Goal: Task Accomplishment & Management: Use online tool/utility

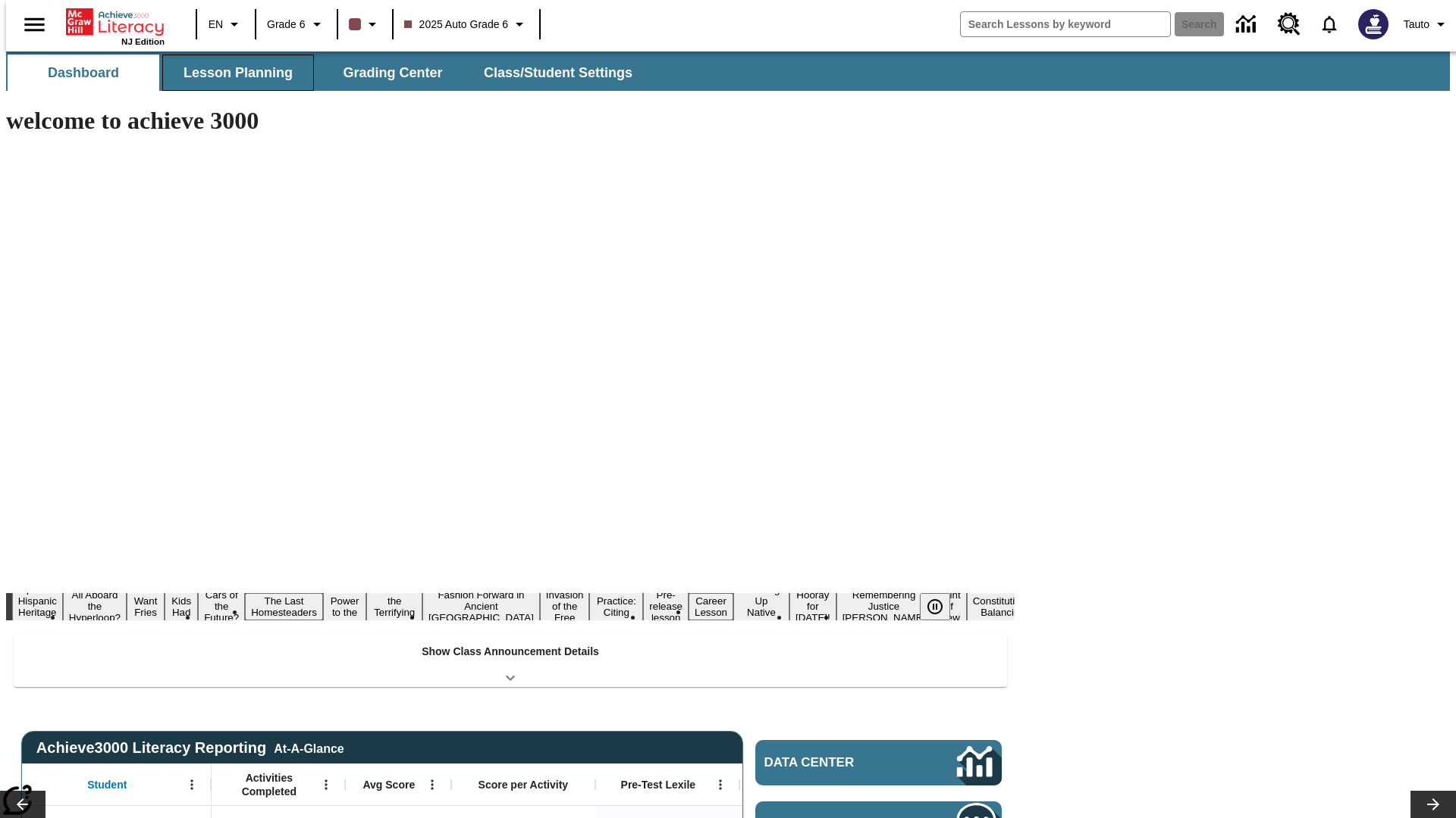
click at [232, 73] on button "Lesson Planning" at bounding box center [238, 72] width 152 height 37
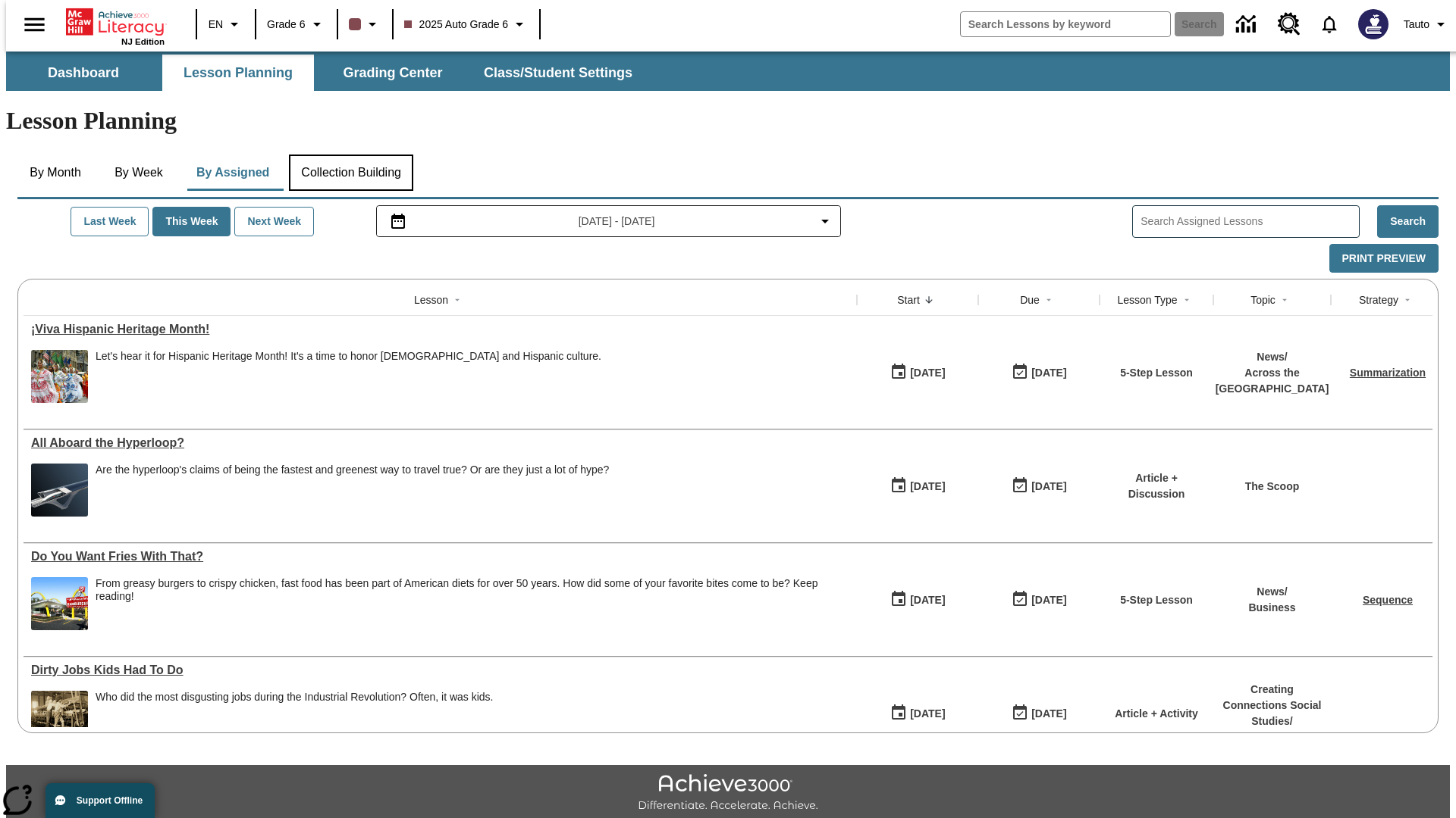
click at [351, 155] on button "Collection Building" at bounding box center [351, 172] width 125 height 37
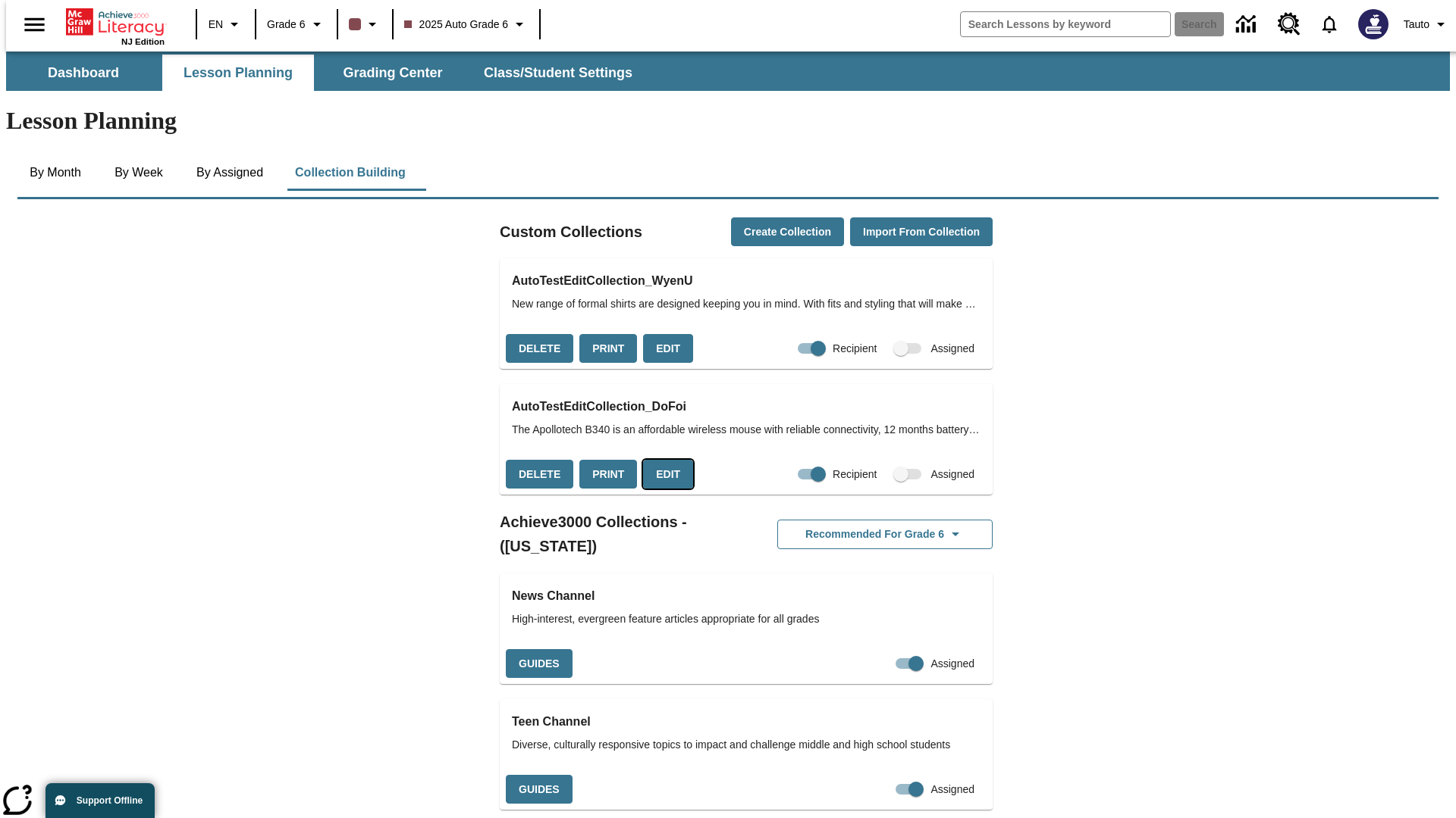
click at [663, 460] on button "Edit" at bounding box center [668, 475] width 50 height 30
